Goal: Navigation & Orientation: Find specific page/section

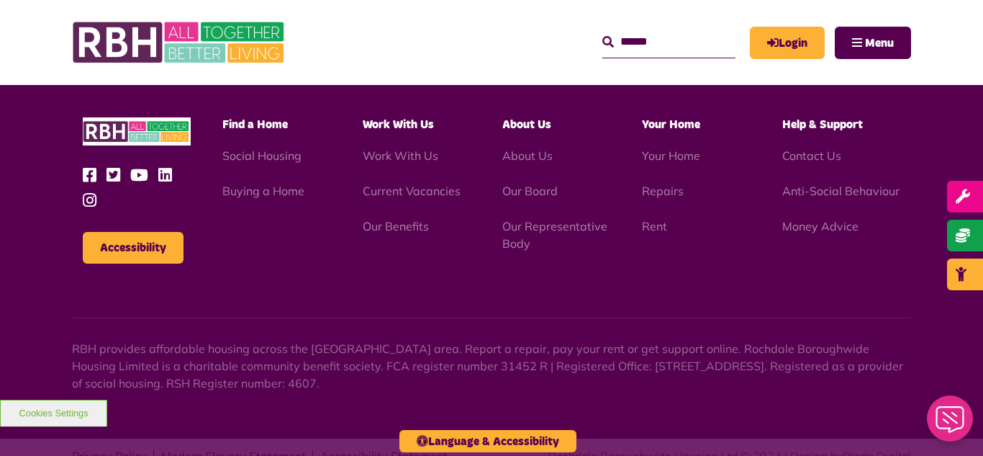
scroll to position [4180, 0]
click at [248, 50] on img at bounding box center [180, 42] width 216 height 56
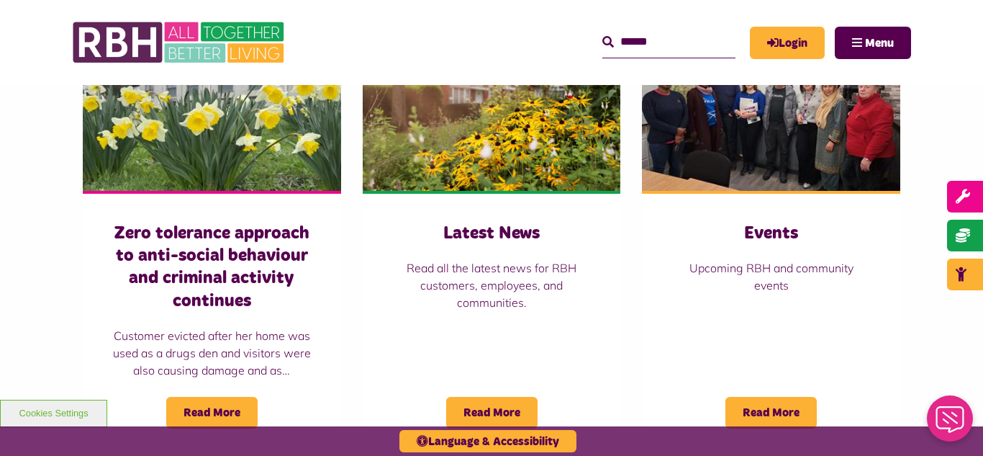
scroll to position [1037, 0]
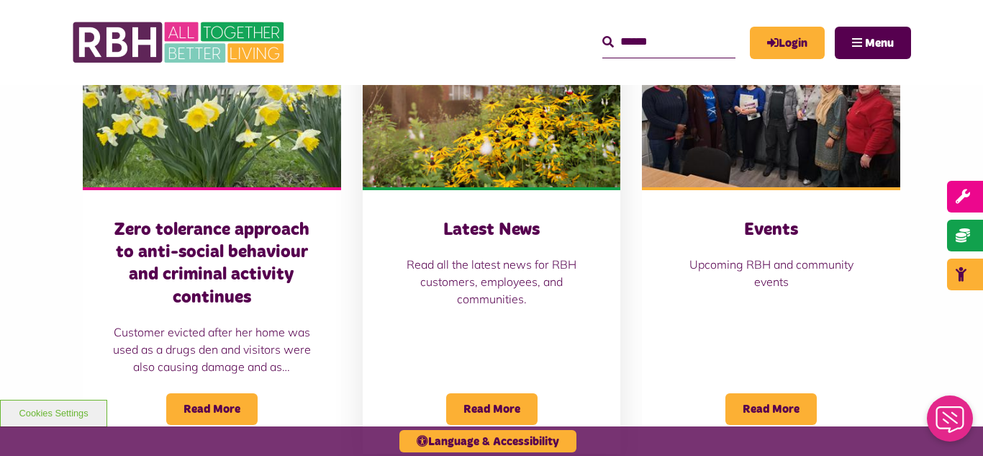
click at [487, 148] on img at bounding box center [492, 106] width 258 height 161
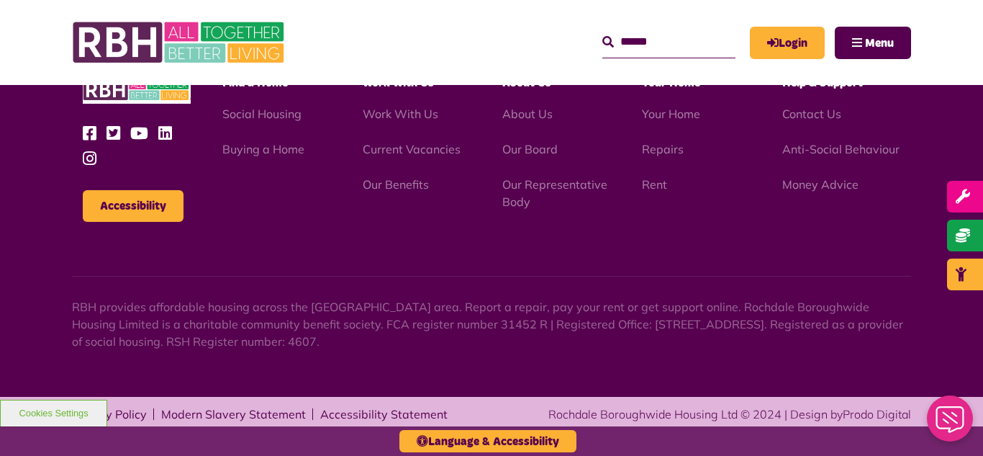
scroll to position [1567, 0]
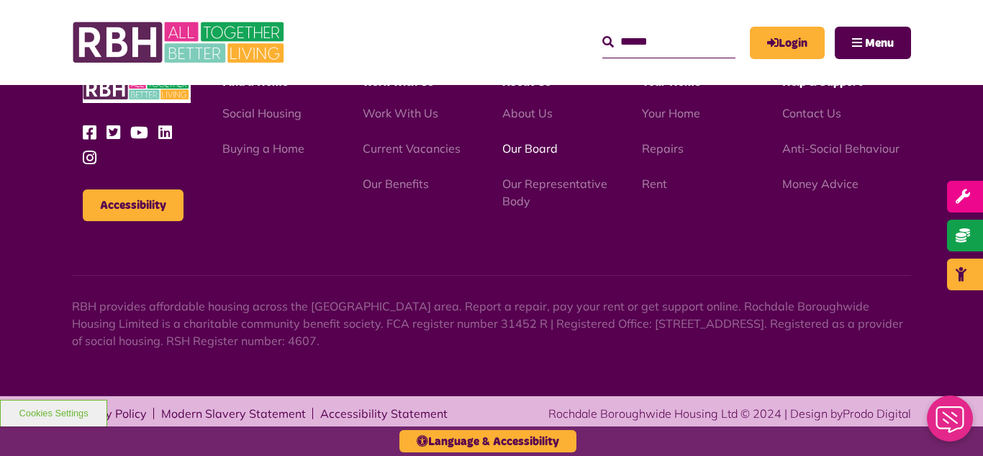
click at [536, 151] on link "Our Board" at bounding box center [530, 148] width 55 height 14
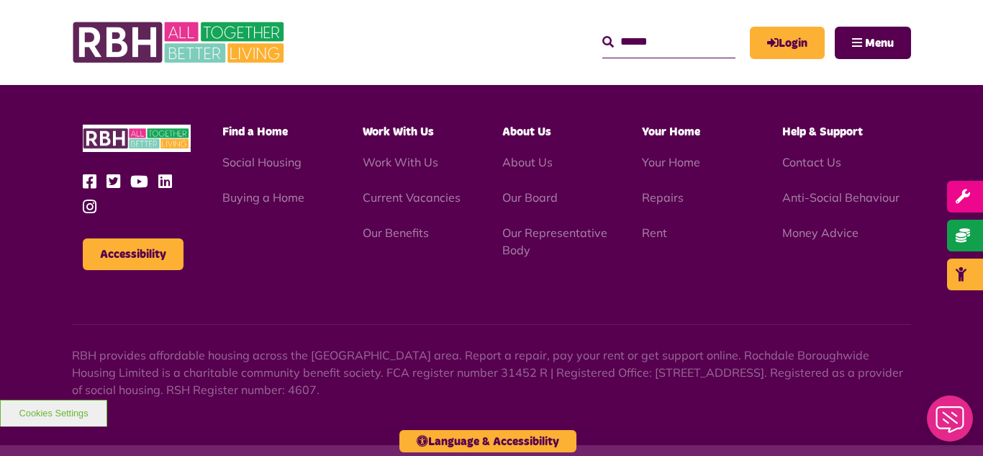
scroll to position [3781, 0]
